Goal: Find specific page/section: Find specific page/section

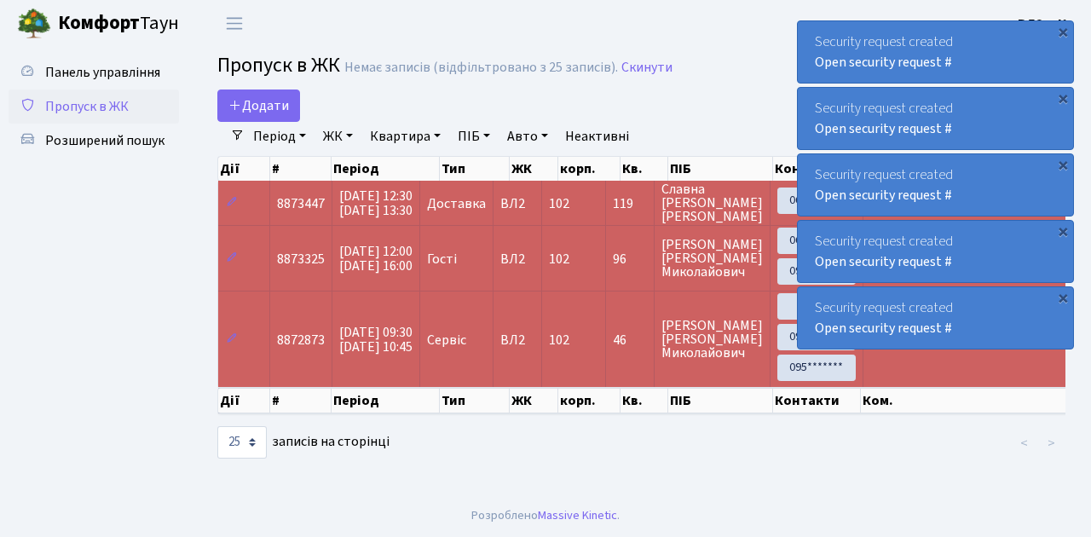
select select "25"
click at [120, 104] on span "Пропуск в ЖК" at bounding box center [87, 106] width 84 height 19
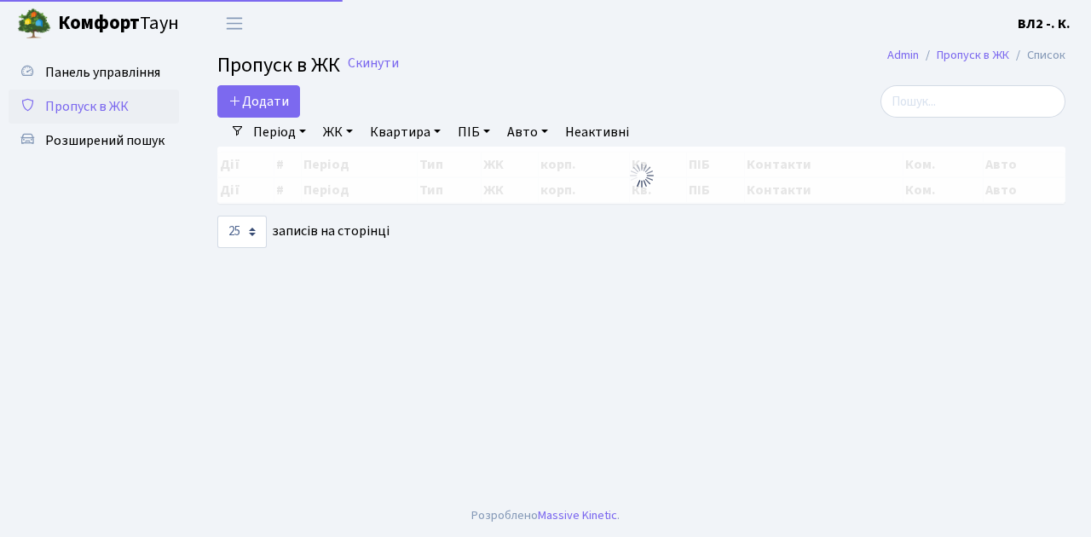
select select "25"
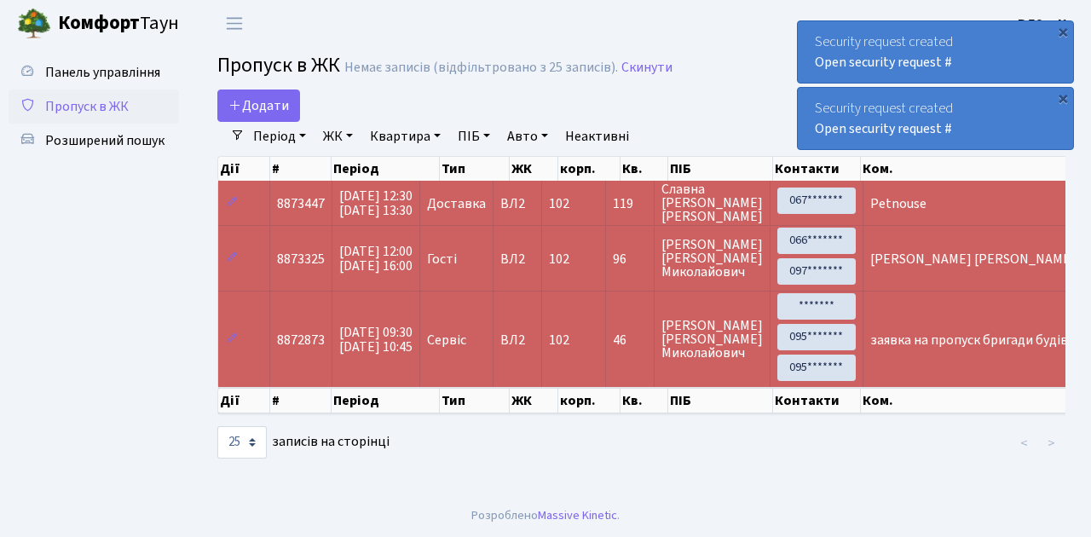
click at [110, 112] on span "Пропуск в ЖК" at bounding box center [87, 106] width 84 height 19
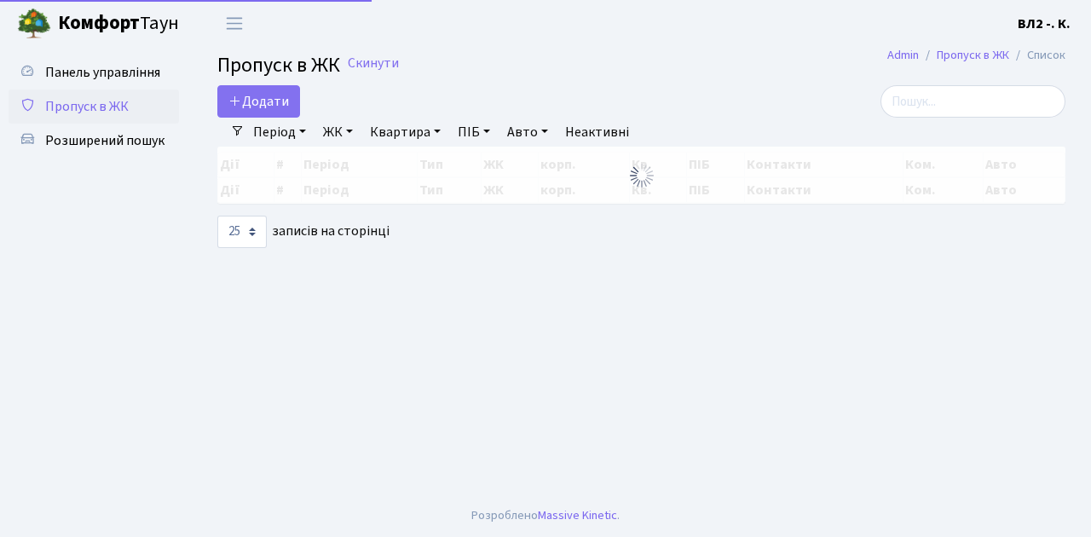
select select "25"
